Goal: Information Seeking & Learning: Learn about a topic

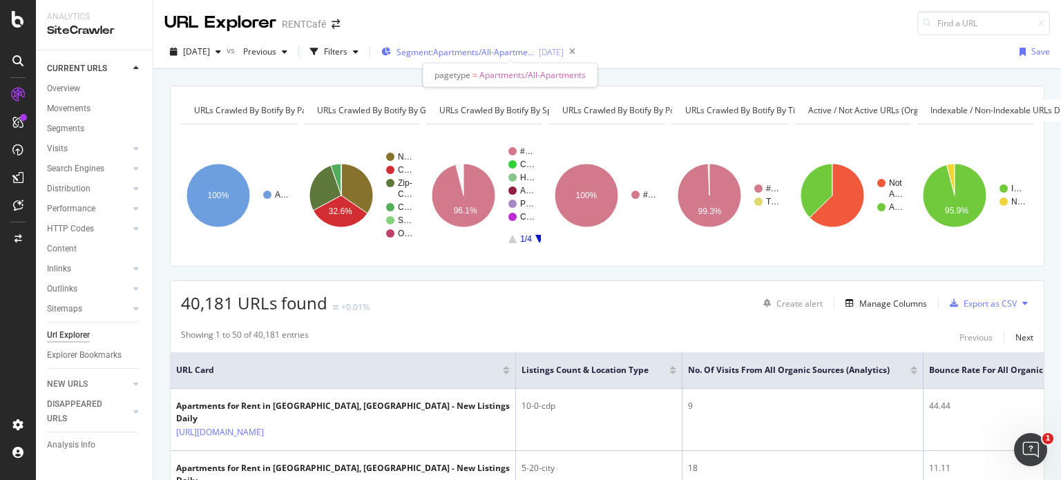
click at [488, 52] on span "Segment: Apartments/All-Apartments" at bounding box center [465, 52] width 138 height 12
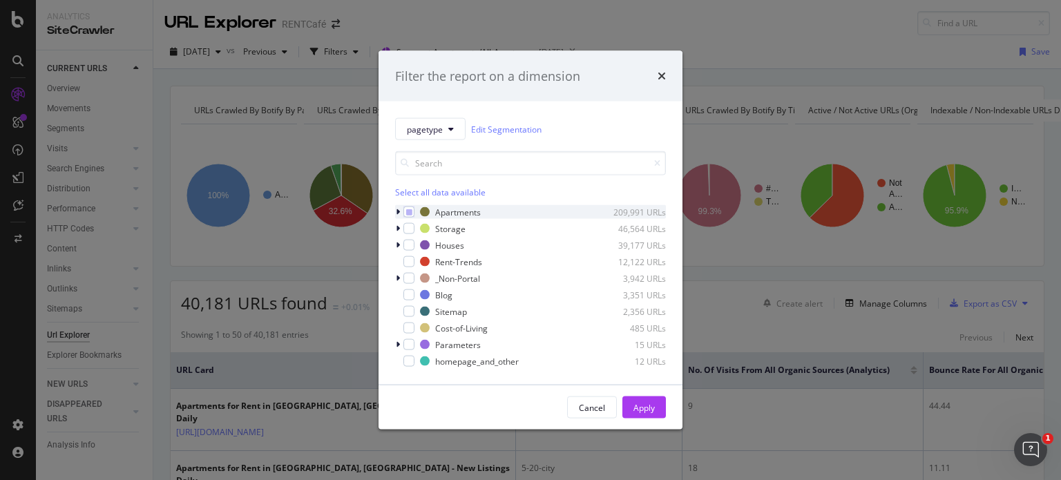
click at [395, 213] on div "modal" at bounding box center [399, 212] width 8 height 14
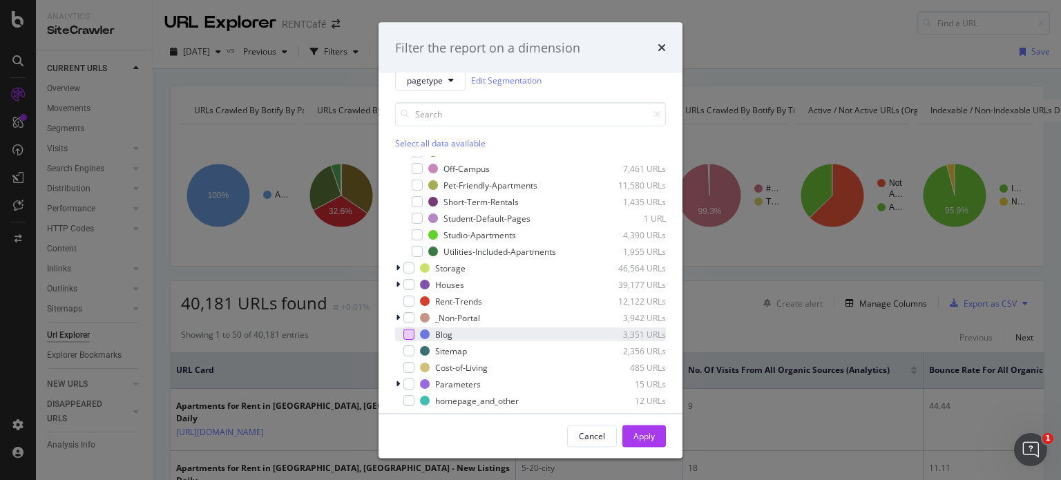
scroll to position [30, 0]
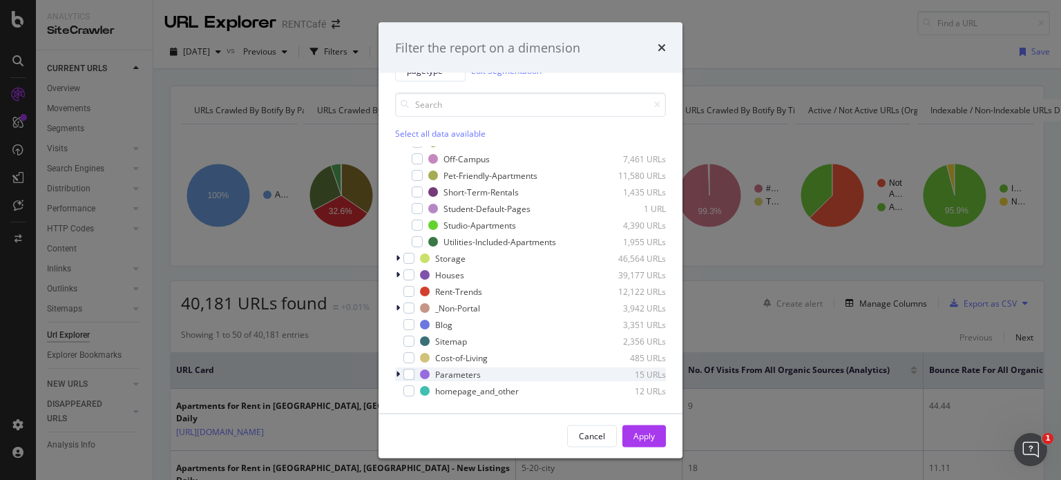
click at [400, 372] on div "modal" at bounding box center [399, 374] width 8 height 14
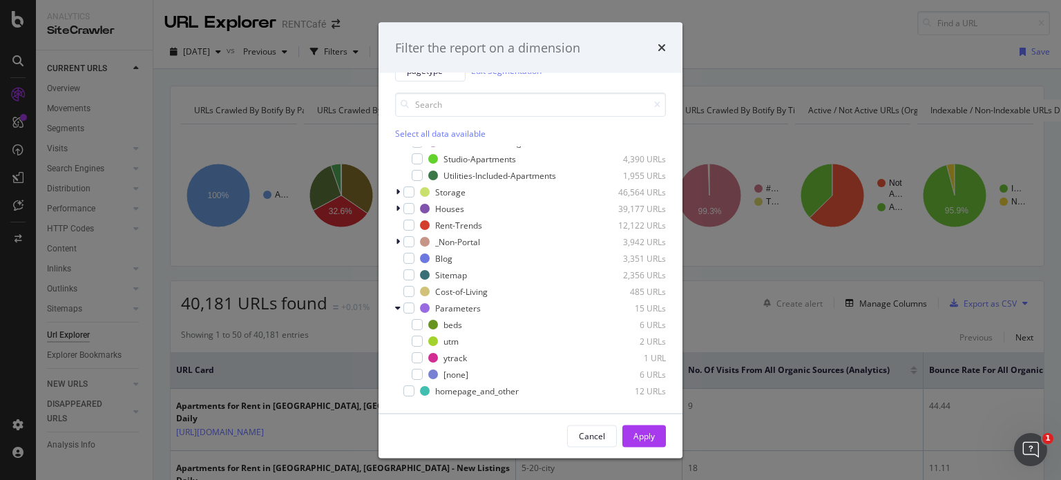
click at [663, 54] on div "times" at bounding box center [661, 48] width 8 height 18
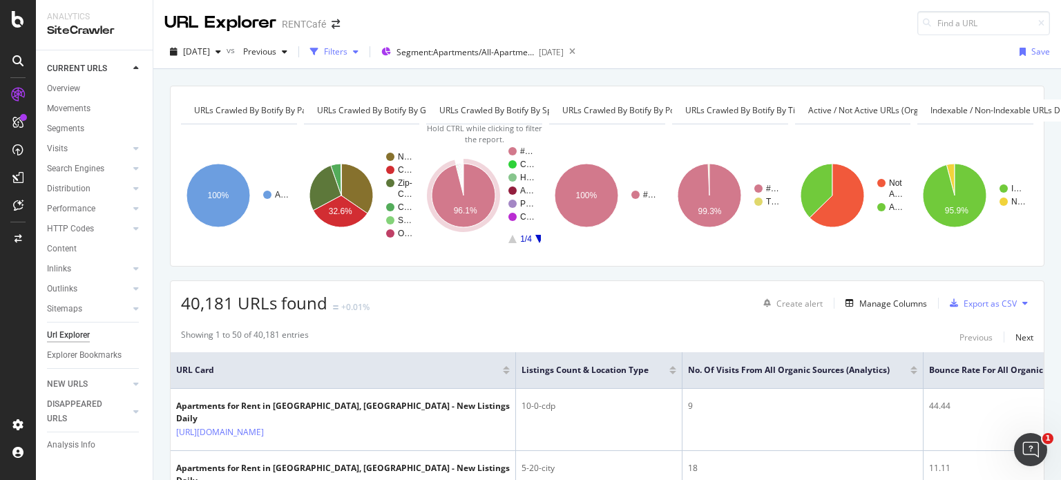
click at [347, 55] on div "Filters" at bounding box center [335, 52] width 23 height 12
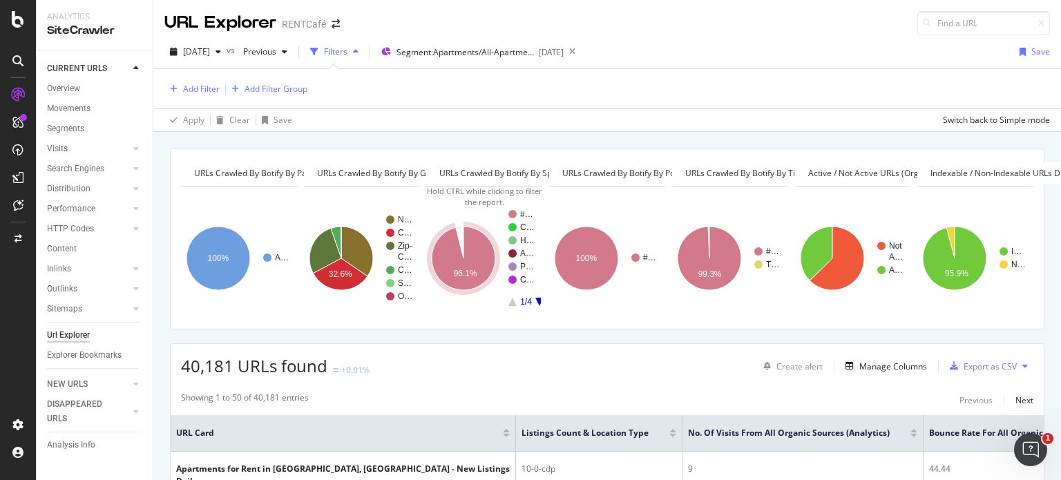
click at [347, 55] on div "Filters" at bounding box center [335, 52] width 23 height 12
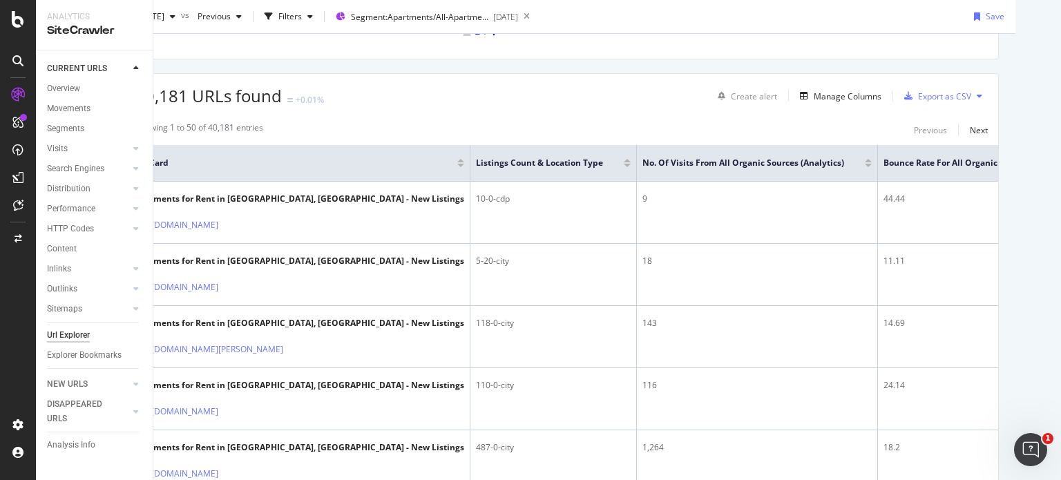
scroll to position [207, 76]
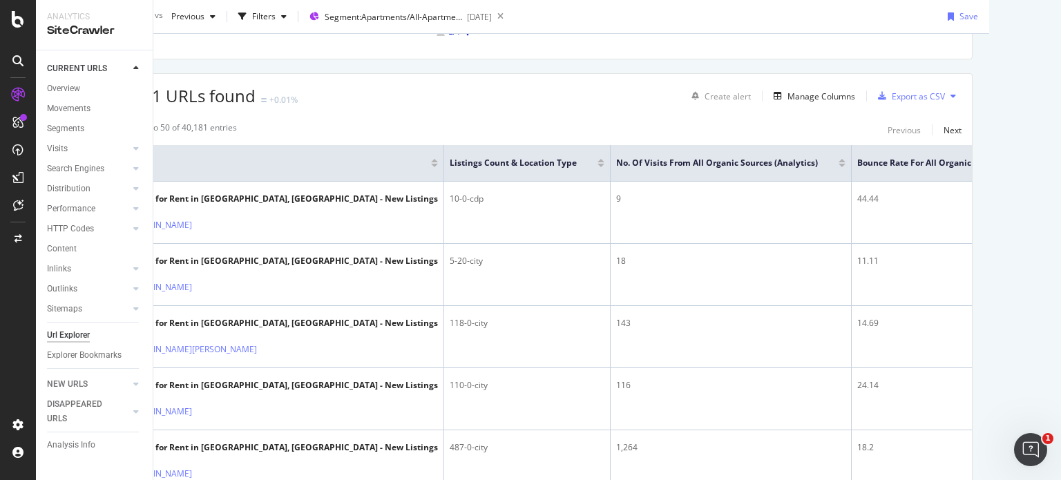
click at [355, 93] on div "40,181 URLs found +0.01% Create alert Manage Columns Export as CSV" at bounding box center [535, 91] width 873 height 34
click at [360, 102] on div "40,181 URLs found +0.01% Create alert Manage Columns Export as CSV" at bounding box center [535, 91] width 873 height 34
click at [360, 101] on div "40,181 URLs found +0.01% Create alert Manage Columns Export as CSV" at bounding box center [535, 91] width 873 height 34
